Goal: Information Seeking & Learning: Learn about a topic

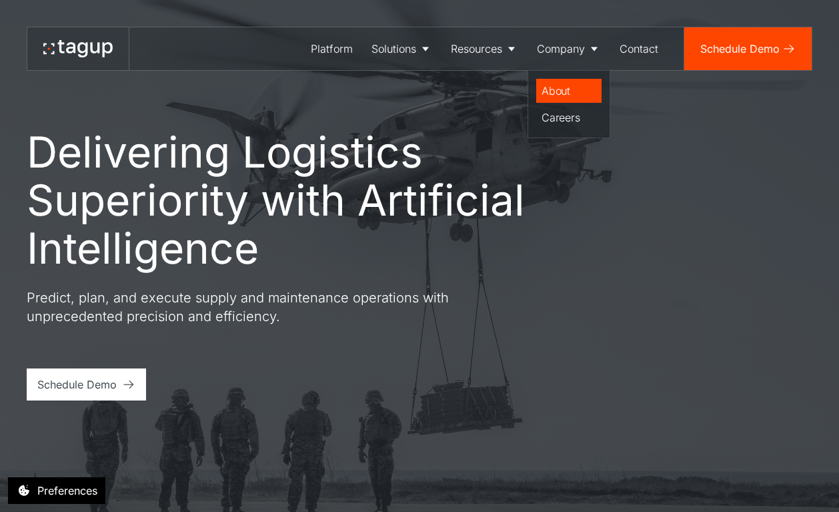
click at [565, 91] on div "About" at bounding box center [569, 91] width 55 height 16
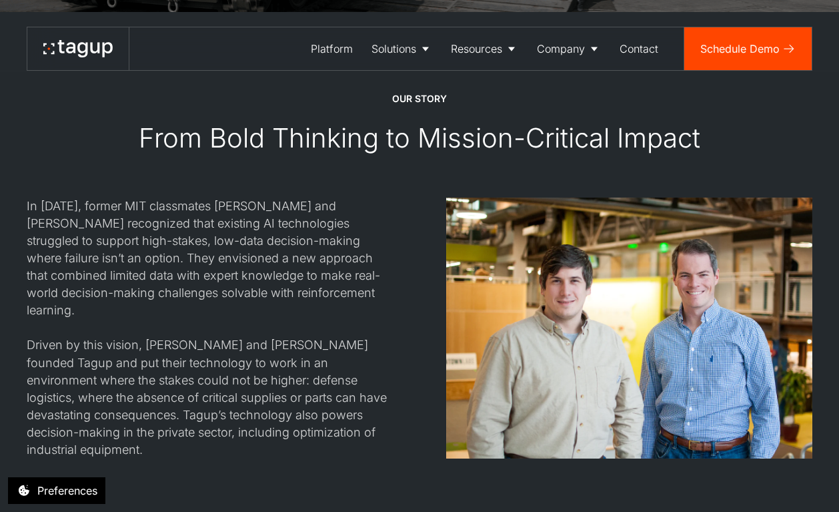
scroll to position [1186, 0]
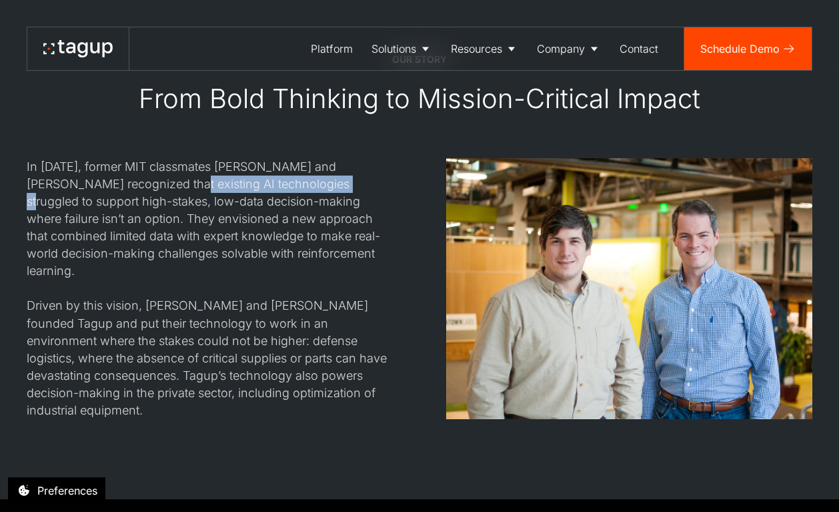
drag, startPoint x: 118, startPoint y: 182, endPoint x: 276, endPoint y: 182, distance: 158.1
click at [276, 182] on div "In [DATE], former MIT classmates [PERSON_NAME] and [PERSON_NAME] recognized tha…" at bounding box center [210, 288] width 366 height 261
click at [234, 202] on div "In [DATE], former MIT classmates [PERSON_NAME] and [PERSON_NAME] recognized tha…" at bounding box center [210, 288] width 366 height 261
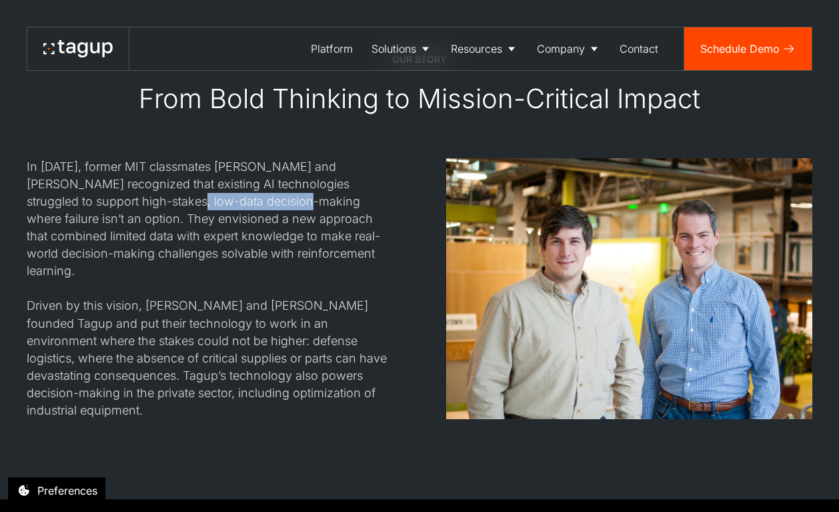
drag, startPoint x: 99, startPoint y: 210, endPoint x: 216, endPoint y: 210, distance: 116.8
click at [216, 210] on div "In [DATE], former MIT classmates [PERSON_NAME] and [PERSON_NAME] recognized tha…" at bounding box center [210, 288] width 366 height 261
click at [217, 217] on div "In [DATE], former MIT classmates [PERSON_NAME] and [PERSON_NAME] recognized tha…" at bounding box center [210, 288] width 366 height 261
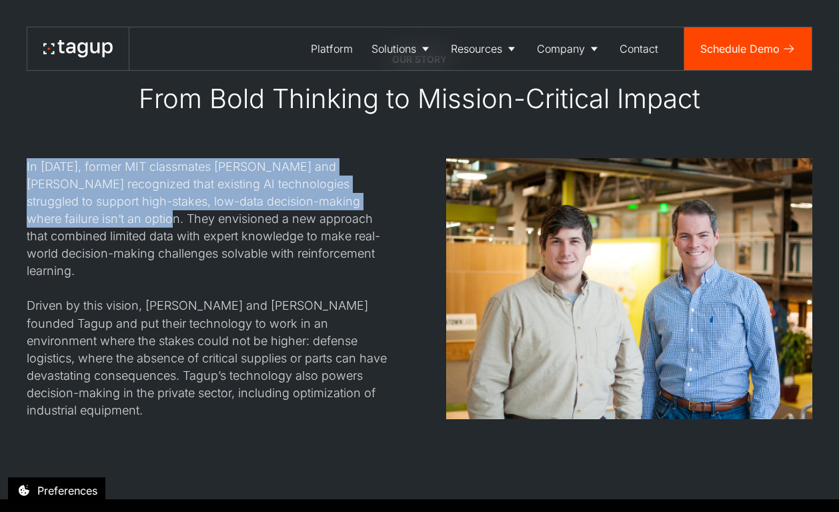
drag, startPoint x: 65, startPoint y: 219, endPoint x: 17, endPoint y: 153, distance: 81.5
click at [17, 153] on div "Our STORY From Bold Thinking to Mission-Critical Impact In [DATE], former MIT c…" at bounding box center [419, 236] width 839 height 526
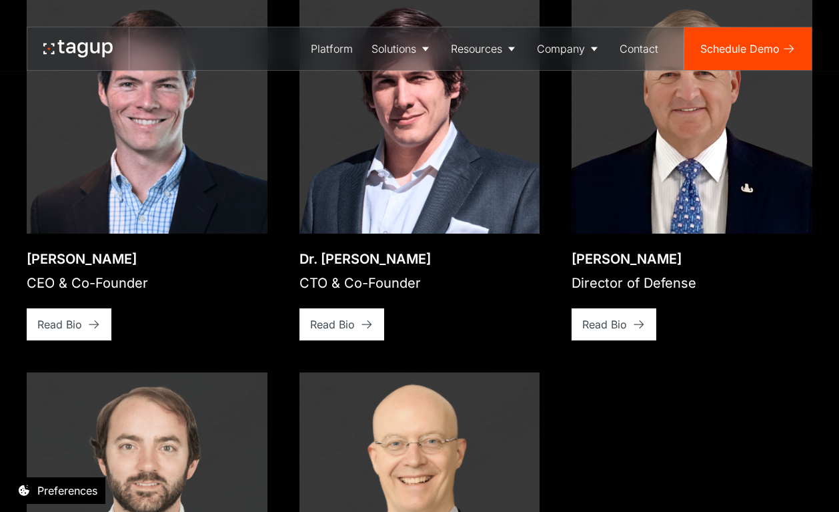
scroll to position [1888, 0]
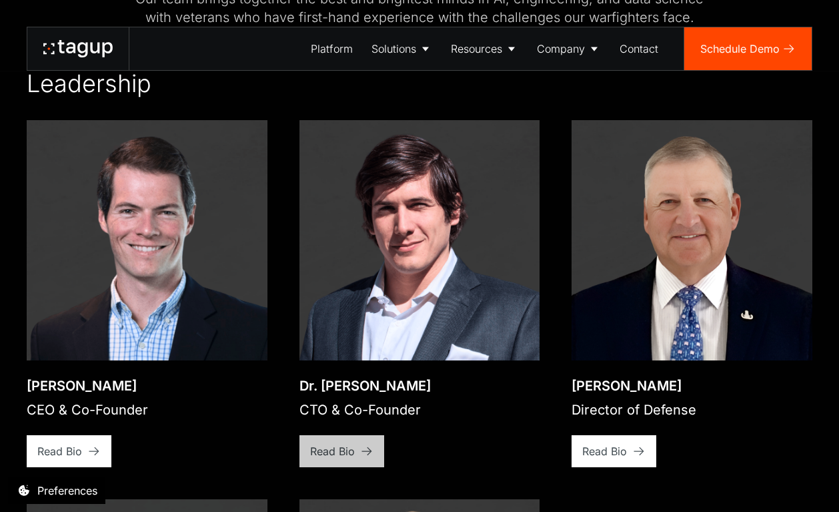
click at [346, 443] on div "Read Bio" at bounding box center [332, 451] width 45 height 16
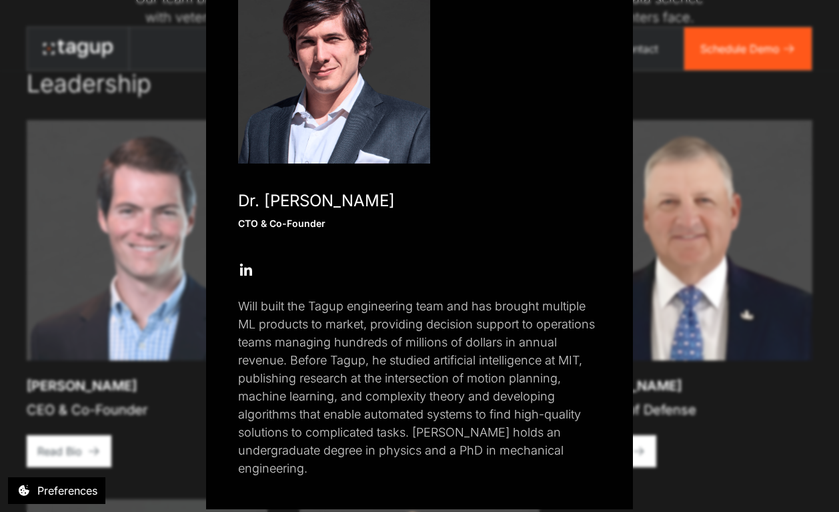
scroll to position [114, 0]
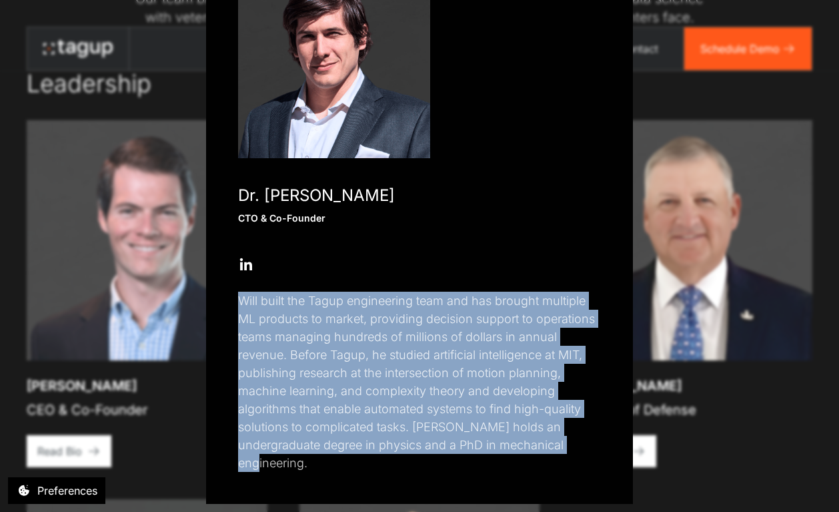
drag, startPoint x: 234, startPoint y: 300, endPoint x: 557, endPoint y: 442, distance: 353.2
click at [557, 442] on div "Close popup Dr. [PERSON_NAME] CTO & Co-Founder Open Open Twitter profile Send E…" at bounding box center [419, 208] width 427 height 591
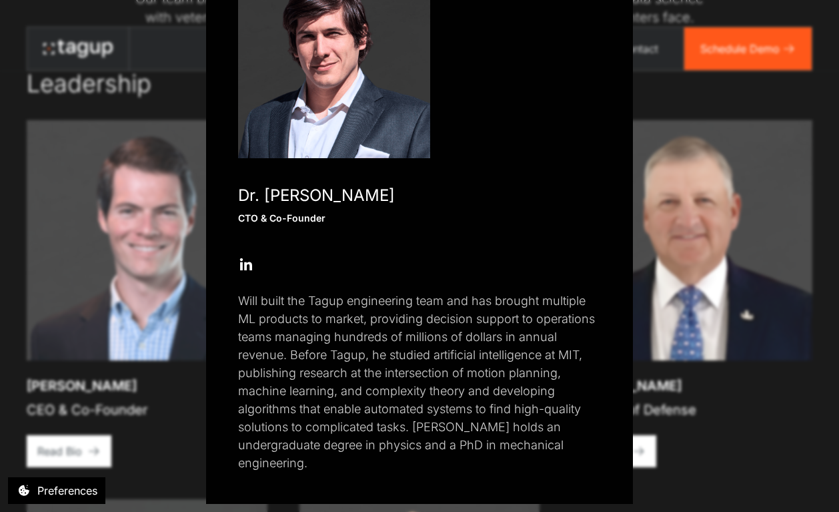
click at [575, 436] on p "Will built the Tagup engineering team and has brought multiple ML products to m…" at bounding box center [419, 382] width 363 height 180
click at [814, 396] on div "Close popup Dr. [PERSON_NAME] CTO & Co-Founder Open Open Twitter profile Send E…" at bounding box center [419, 256] width 839 height 512
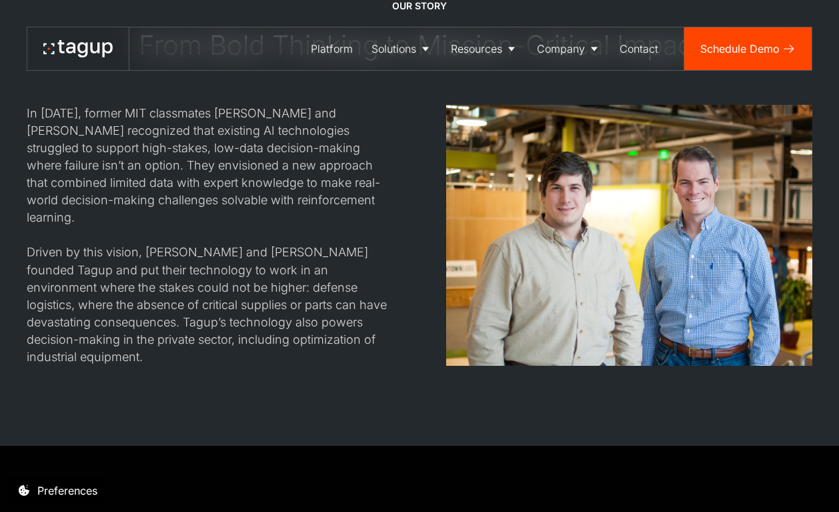
scroll to position [1052, 0]
